Goal: Use online tool/utility: Utilize a website feature to perform a specific function

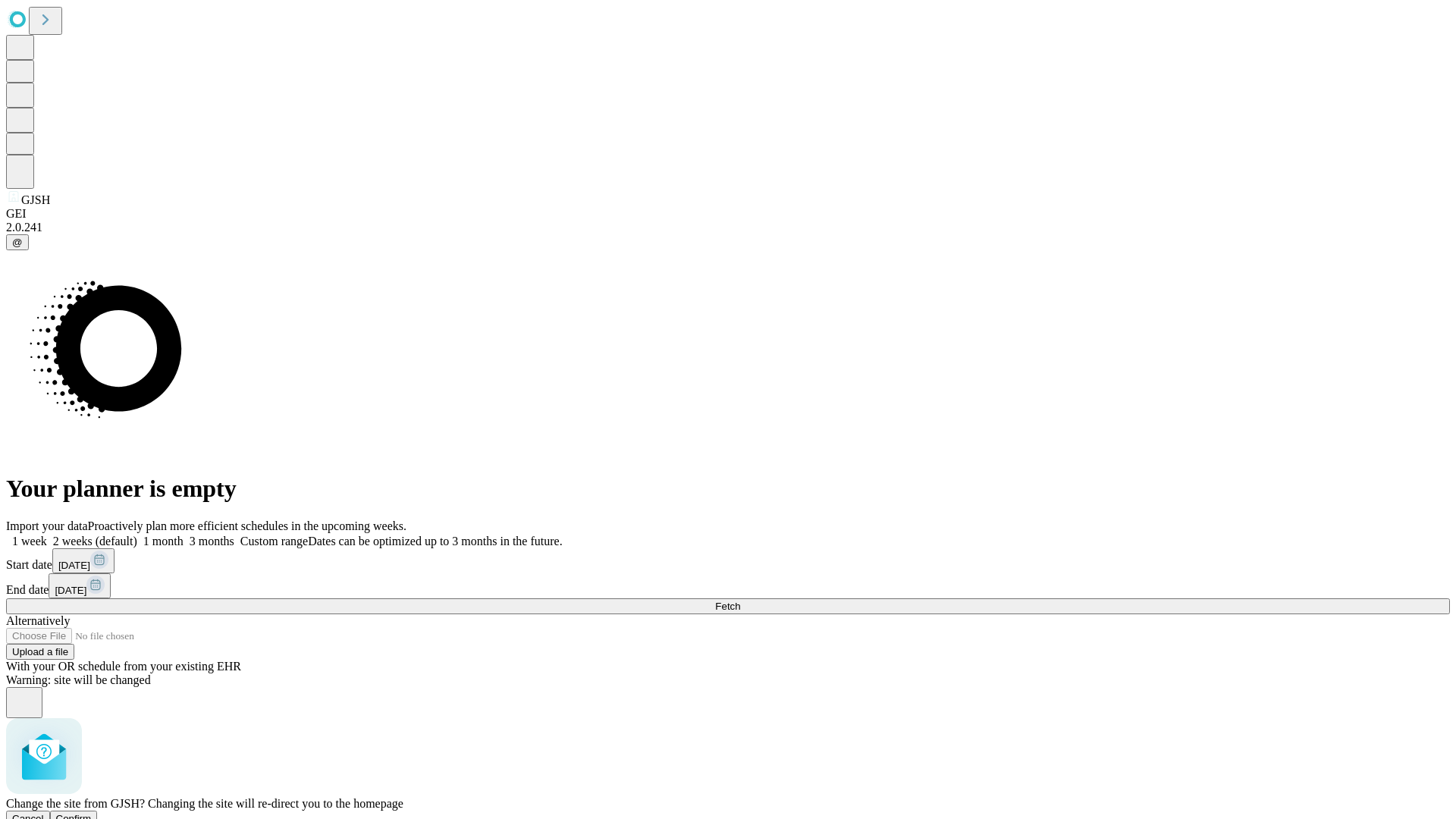
click at [92, 812] on span "Confirm" at bounding box center [74, 817] width 36 height 11
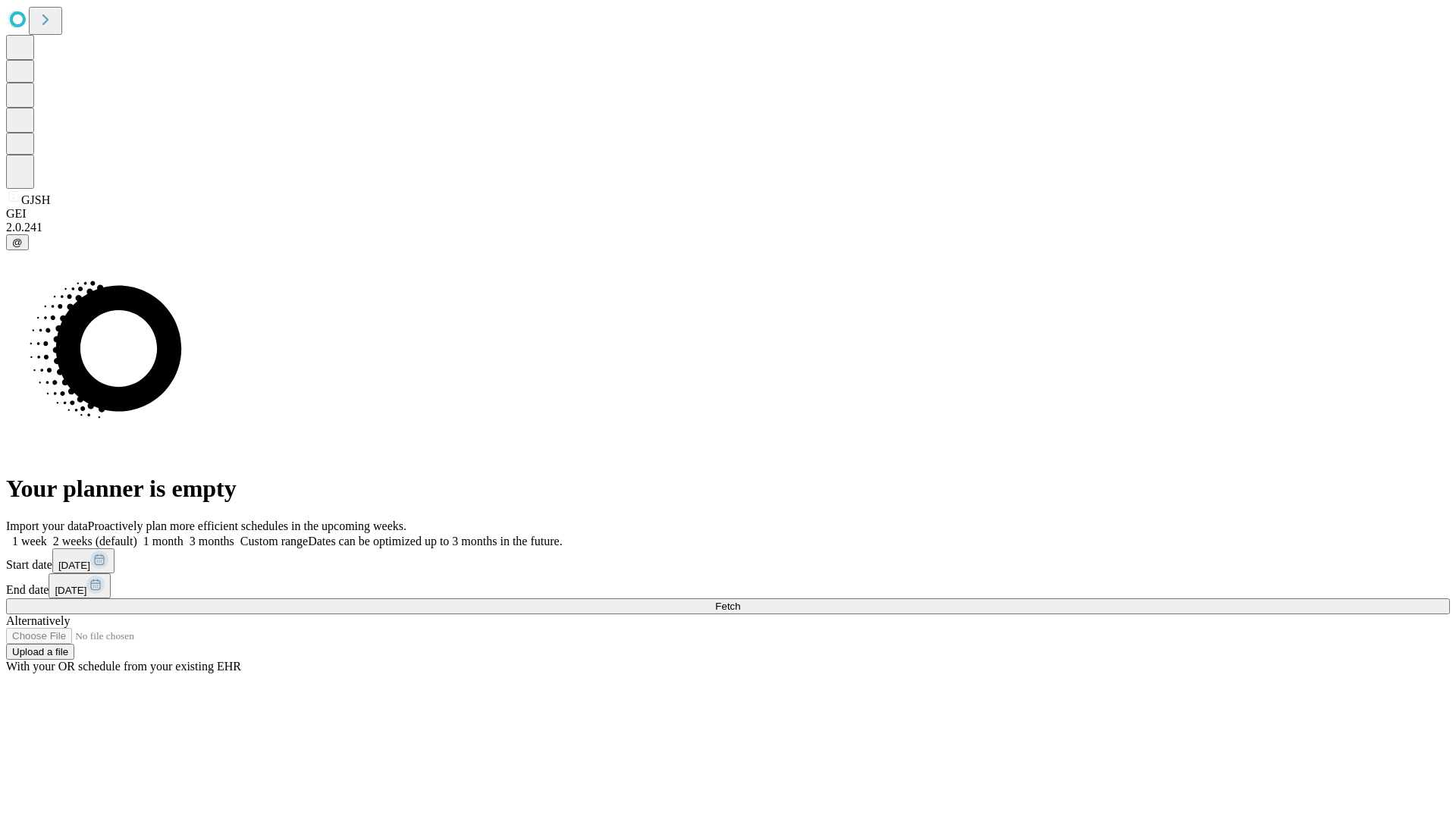
click at [47, 535] on label "1 week" at bounding box center [26, 541] width 41 height 13
click at [740, 600] on span "Fetch" at bounding box center [727, 605] width 25 height 11
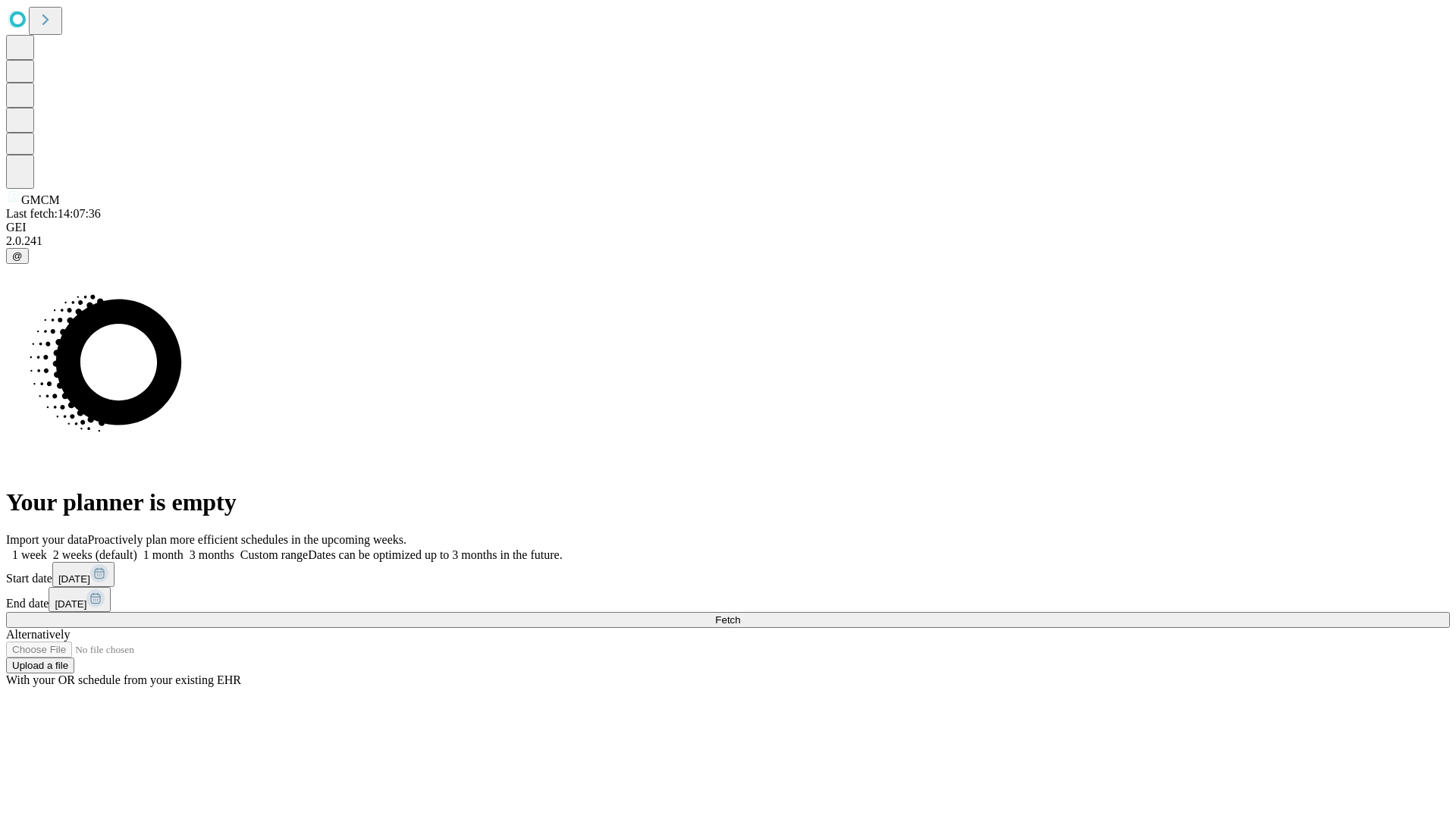
click at [47, 548] on label "1 week" at bounding box center [26, 554] width 41 height 13
click at [740, 614] on span "Fetch" at bounding box center [727, 619] width 25 height 11
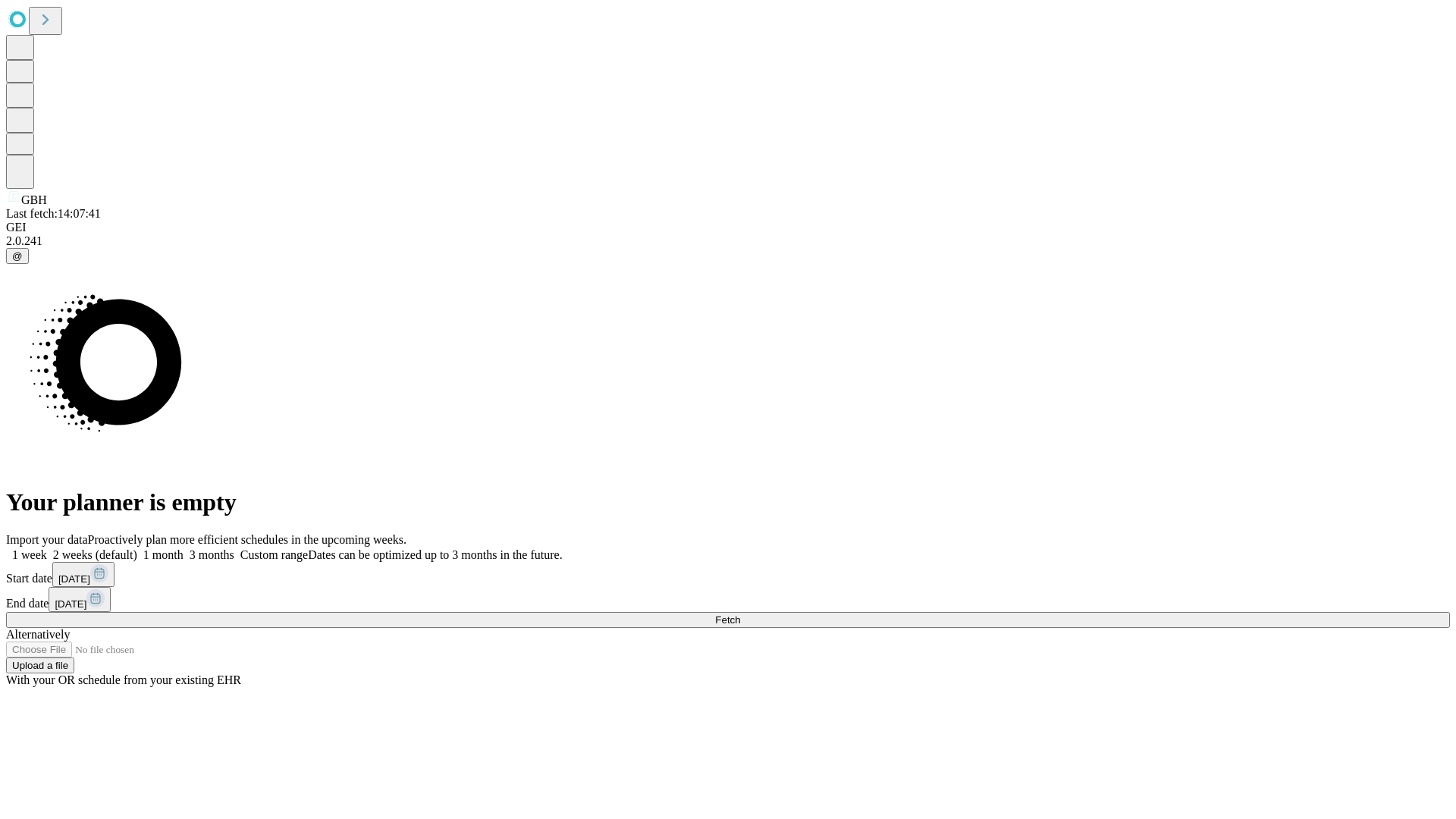
click at [47, 548] on label "1 week" at bounding box center [26, 554] width 41 height 13
click at [740, 614] on span "Fetch" at bounding box center [727, 619] width 25 height 11
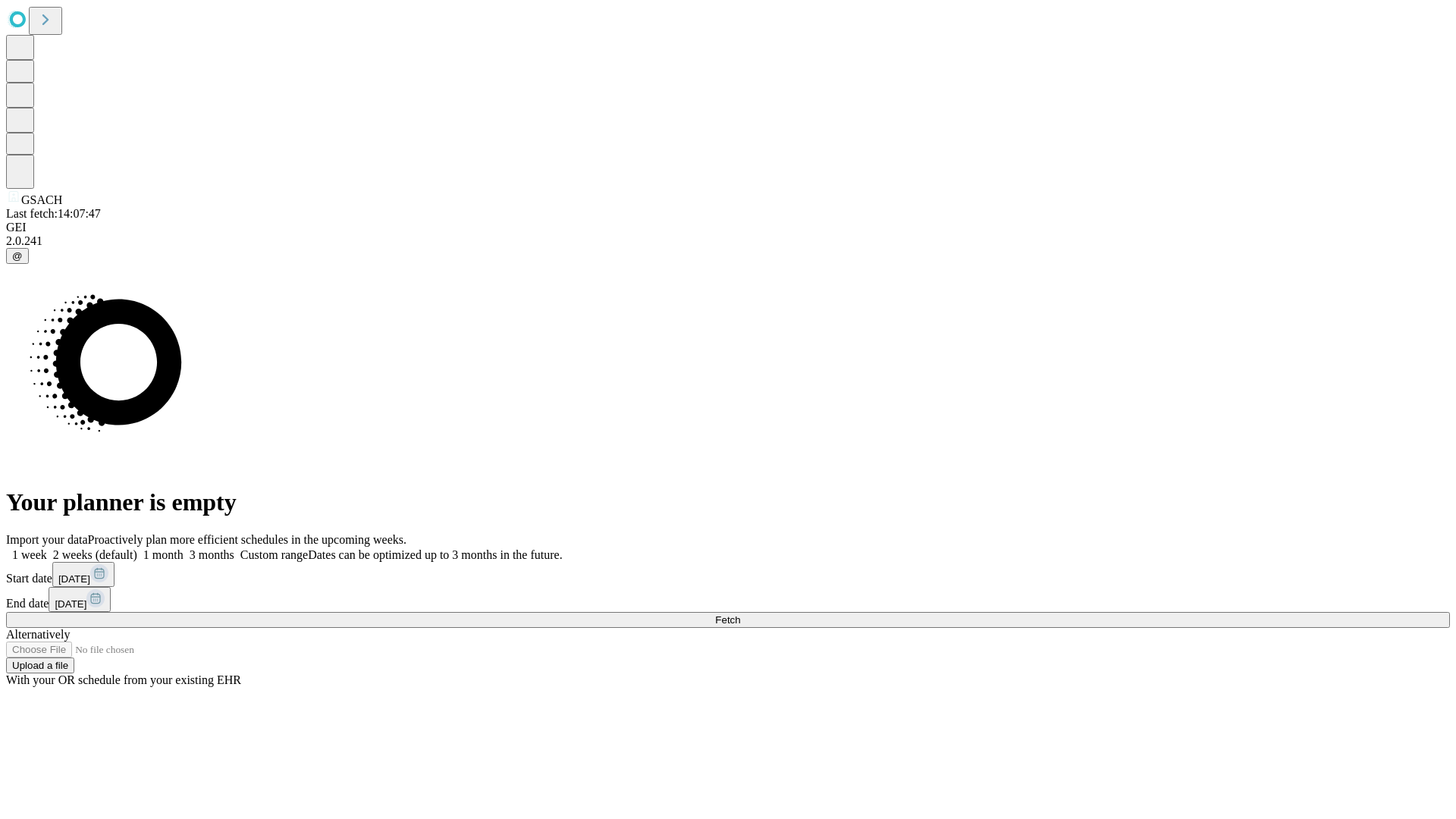
click at [740, 614] on span "Fetch" at bounding box center [727, 619] width 25 height 11
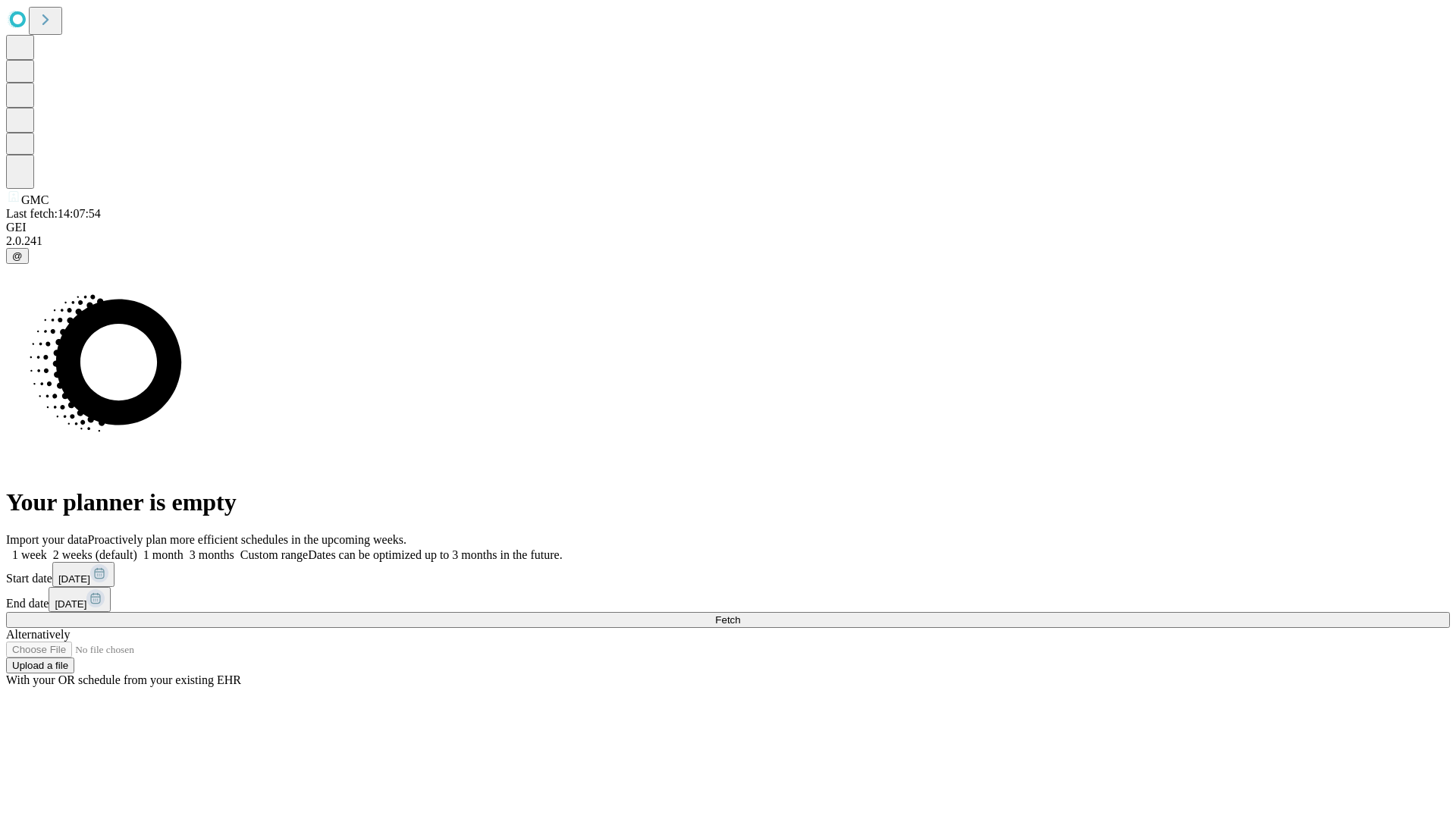
click at [47, 548] on label "1 week" at bounding box center [26, 554] width 41 height 13
click at [740, 614] on span "Fetch" at bounding box center [727, 619] width 25 height 11
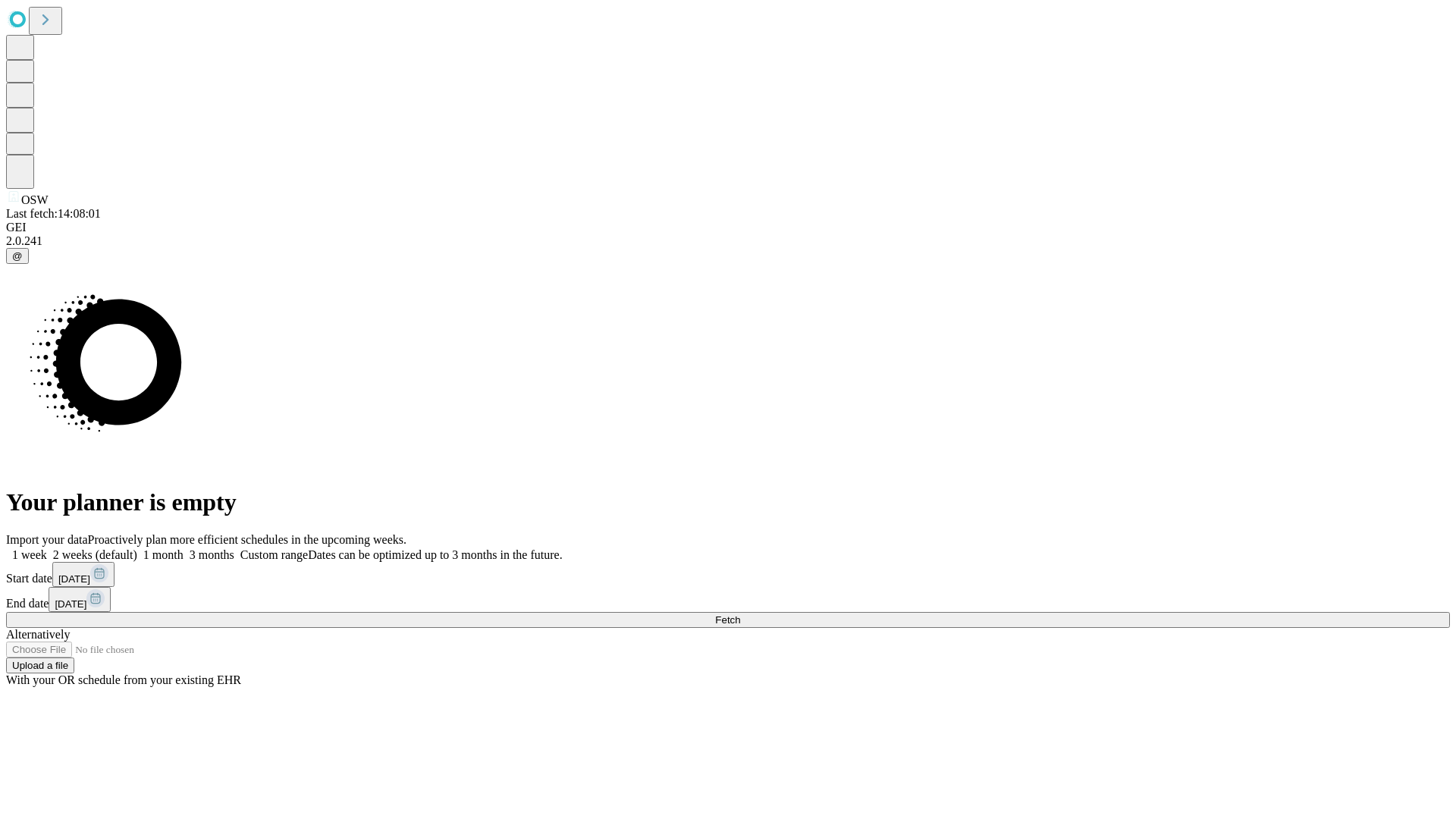
click at [47, 548] on label "1 week" at bounding box center [26, 554] width 41 height 13
click at [740, 614] on span "Fetch" at bounding box center [727, 619] width 25 height 11
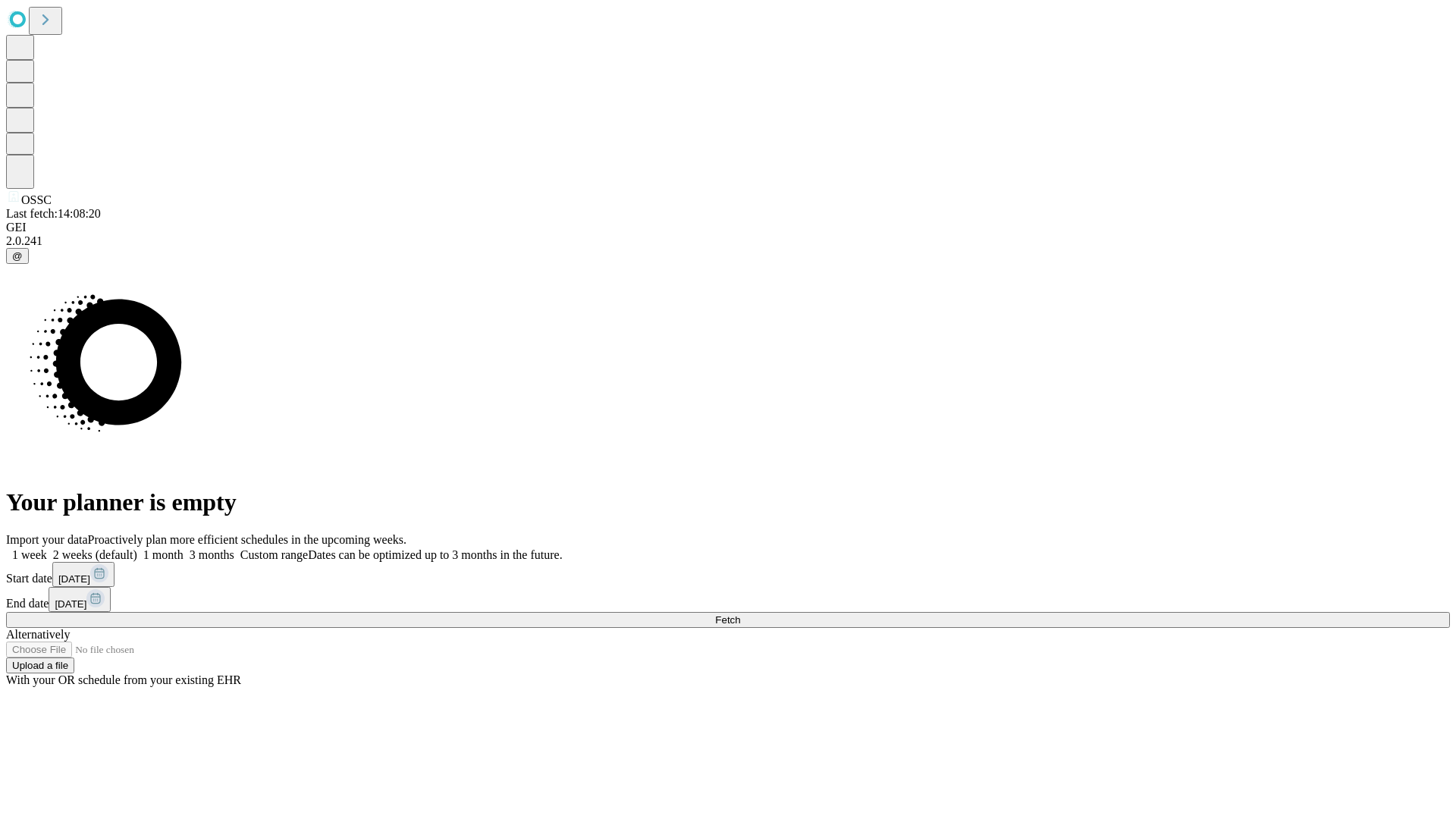
click at [47, 548] on label "1 week" at bounding box center [26, 554] width 41 height 13
click at [740, 614] on span "Fetch" at bounding box center [727, 619] width 25 height 11
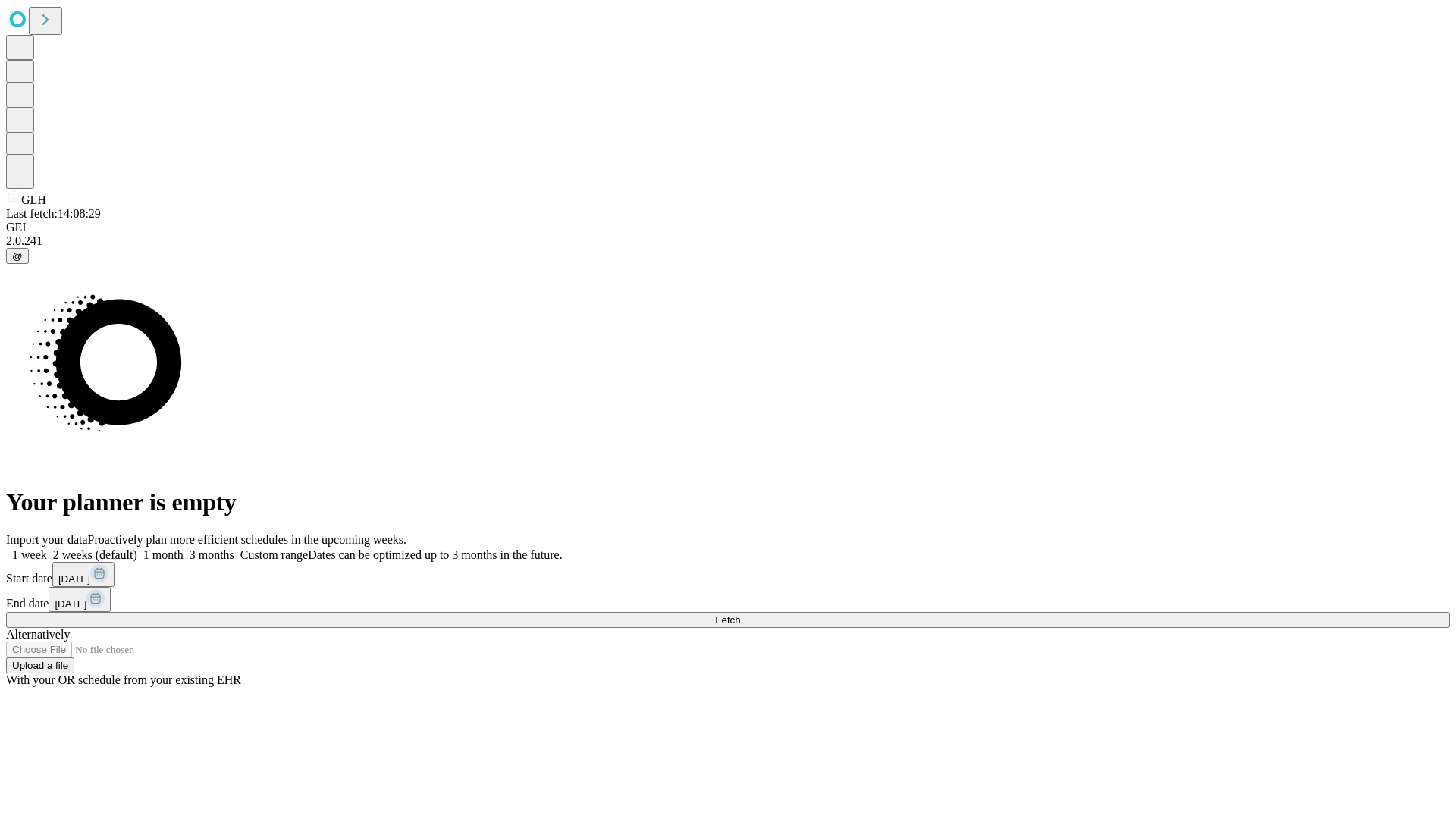
click at [47, 548] on label "1 week" at bounding box center [26, 554] width 41 height 13
click at [740, 614] on span "Fetch" at bounding box center [727, 619] width 25 height 11
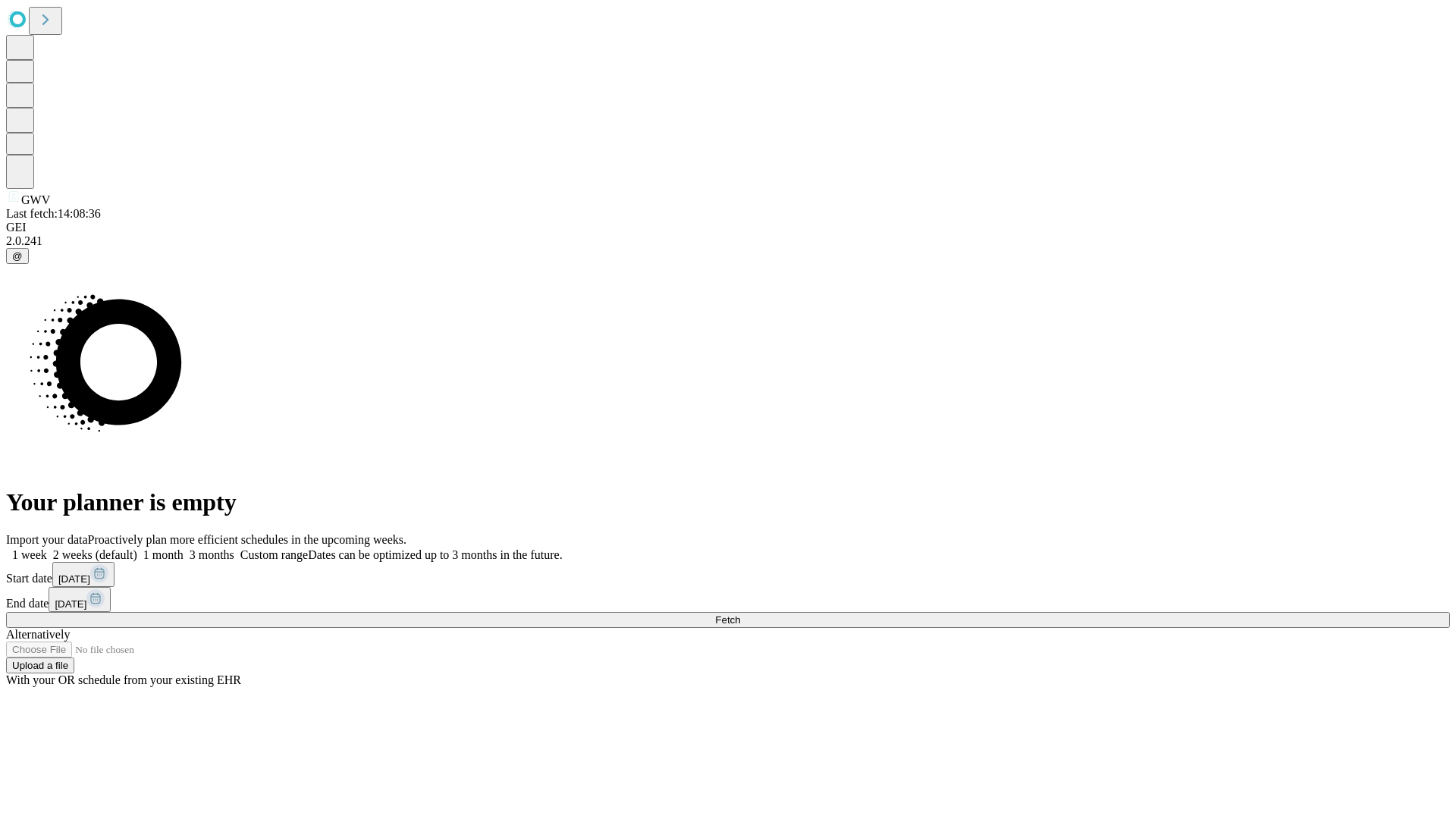
click at [47, 548] on label "1 week" at bounding box center [26, 554] width 41 height 13
click at [740, 614] on span "Fetch" at bounding box center [727, 619] width 25 height 11
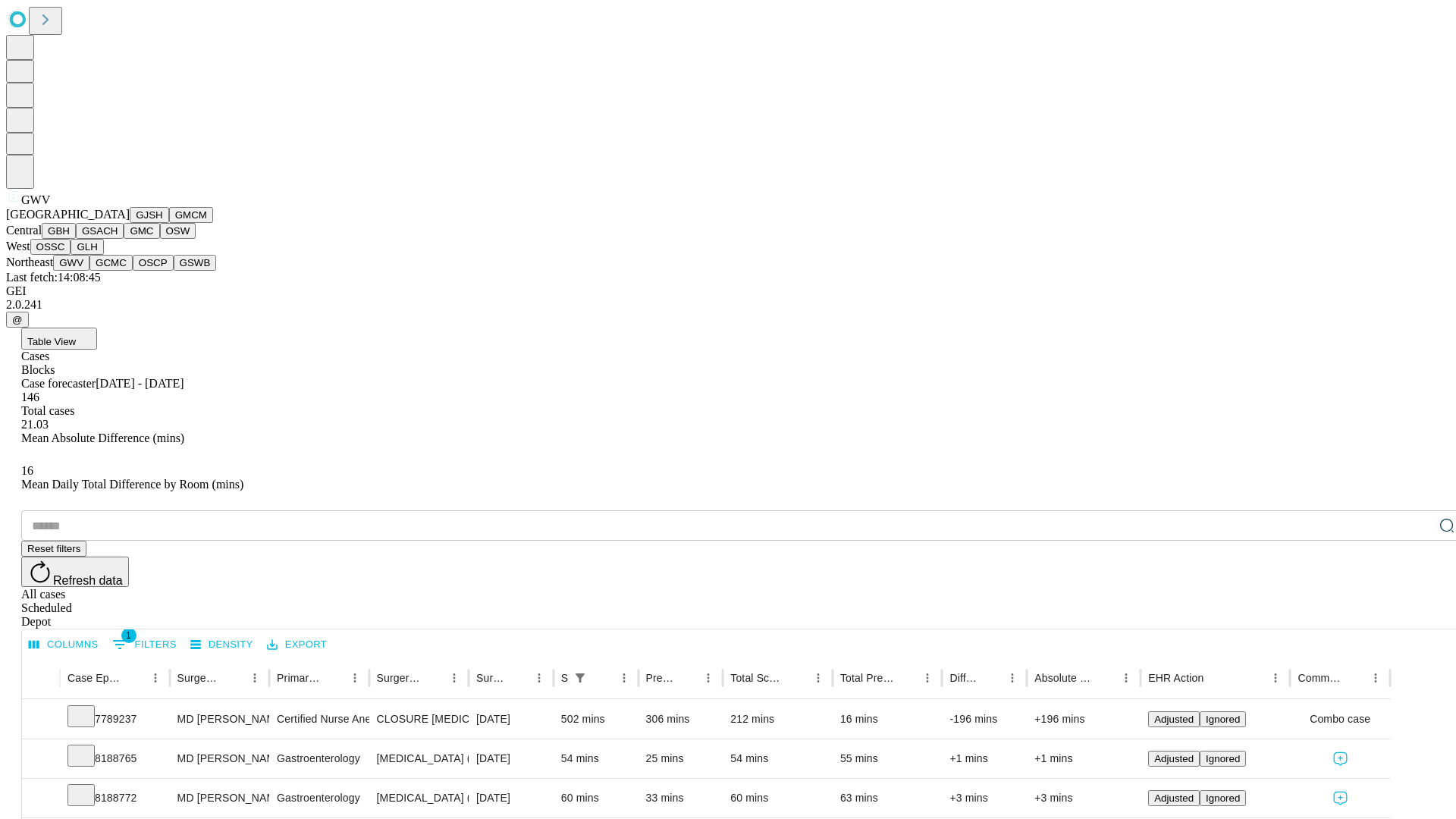
click at [118, 271] on button "GCMC" at bounding box center [111, 262] width 43 height 16
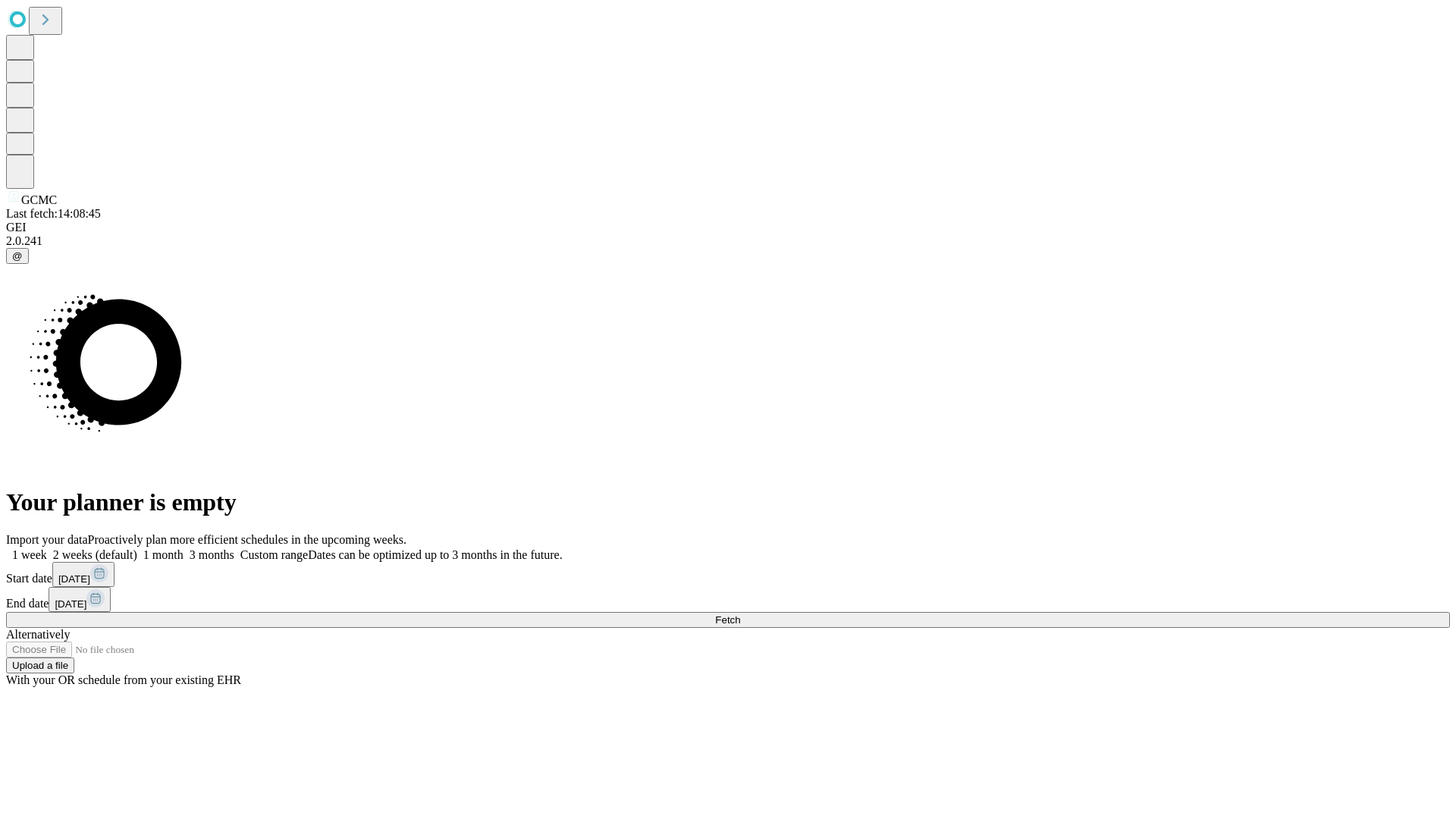
click at [47, 548] on label "1 week" at bounding box center [26, 554] width 41 height 13
click at [740, 614] on span "Fetch" at bounding box center [727, 619] width 25 height 11
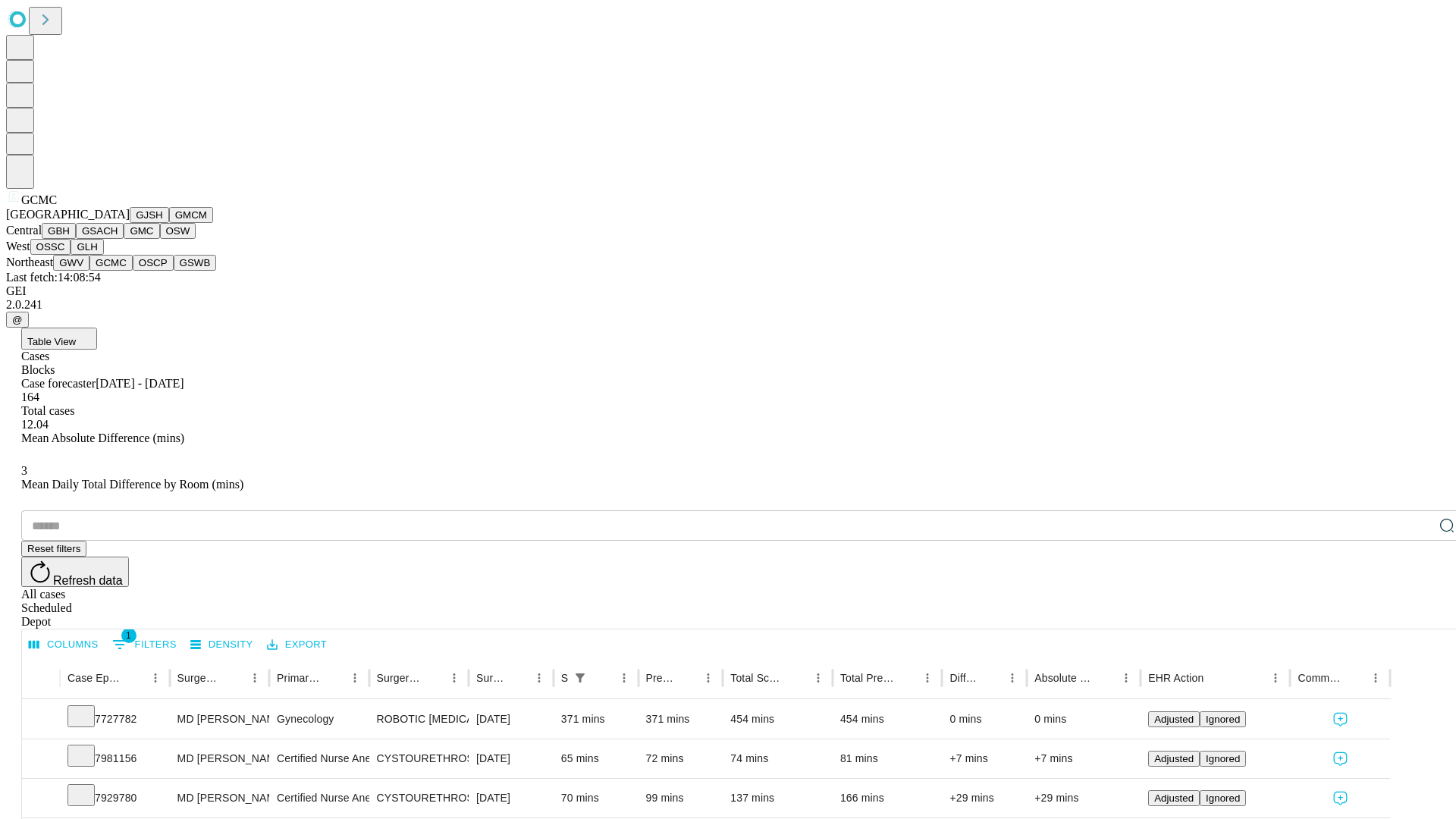
click at [133, 271] on button "OSCP" at bounding box center [153, 262] width 41 height 16
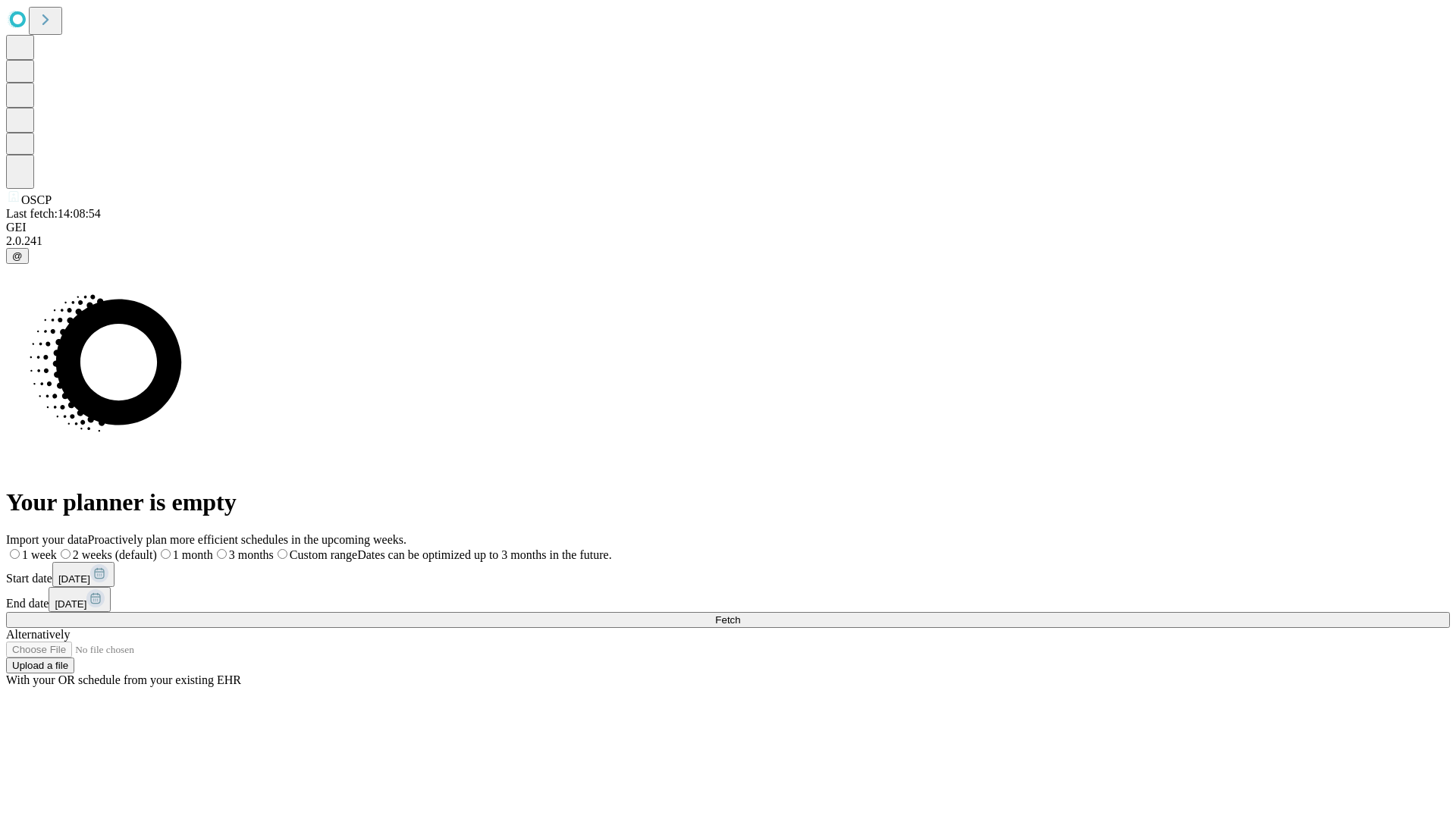
click at [57, 548] on label "1 week" at bounding box center [32, 554] width 51 height 13
click at [740, 614] on span "Fetch" at bounding box center [727, 619] width 25 height 11
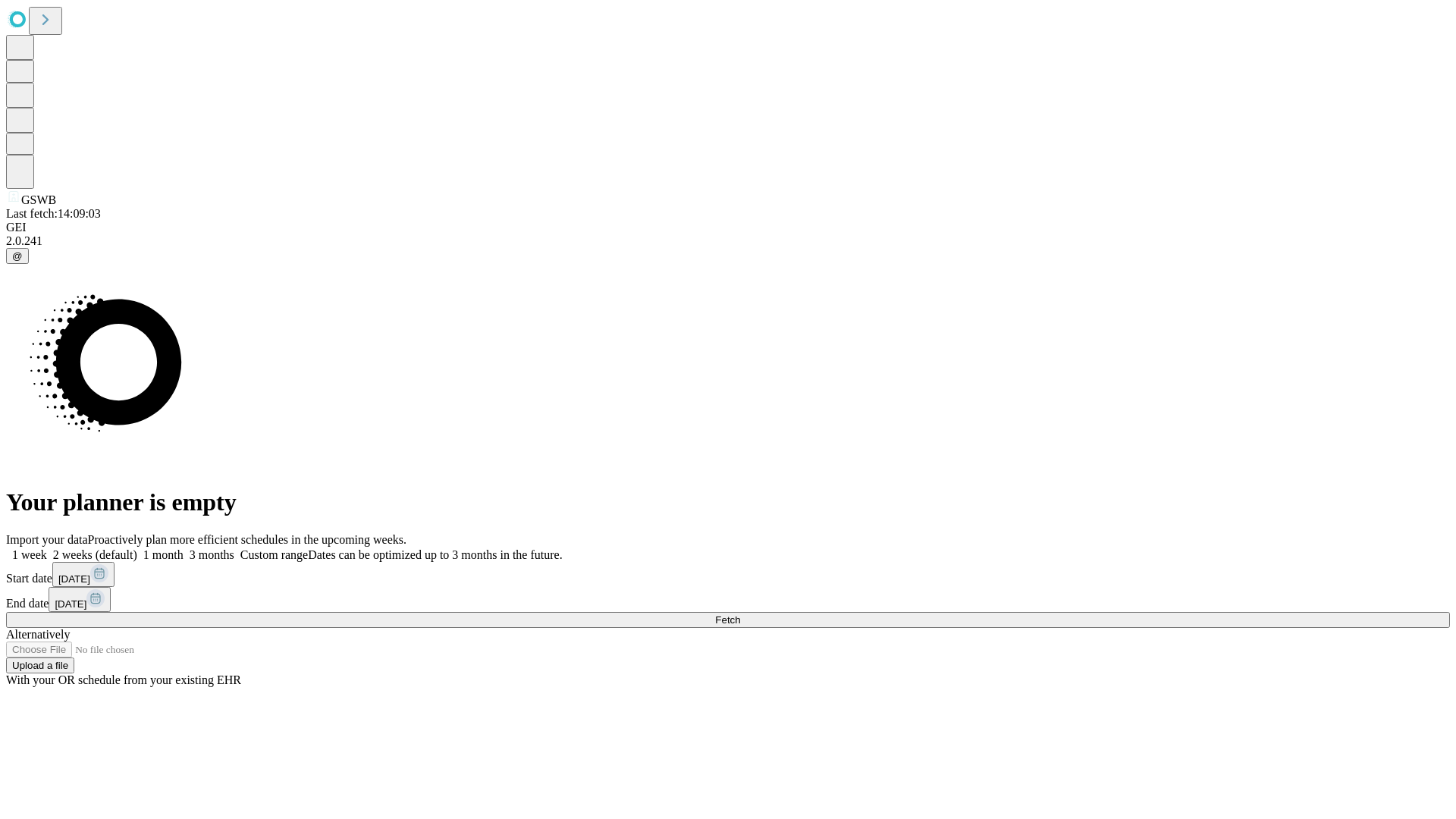
click at [47, 548] on label "1 week" at bounding box center [26, 554] width 41 height 13
click at [740, 614] on span "Fetch" at bounding box center [727, 619] width 25 height 11
